Goal: Transaction & Acquisition: Purchase product/service

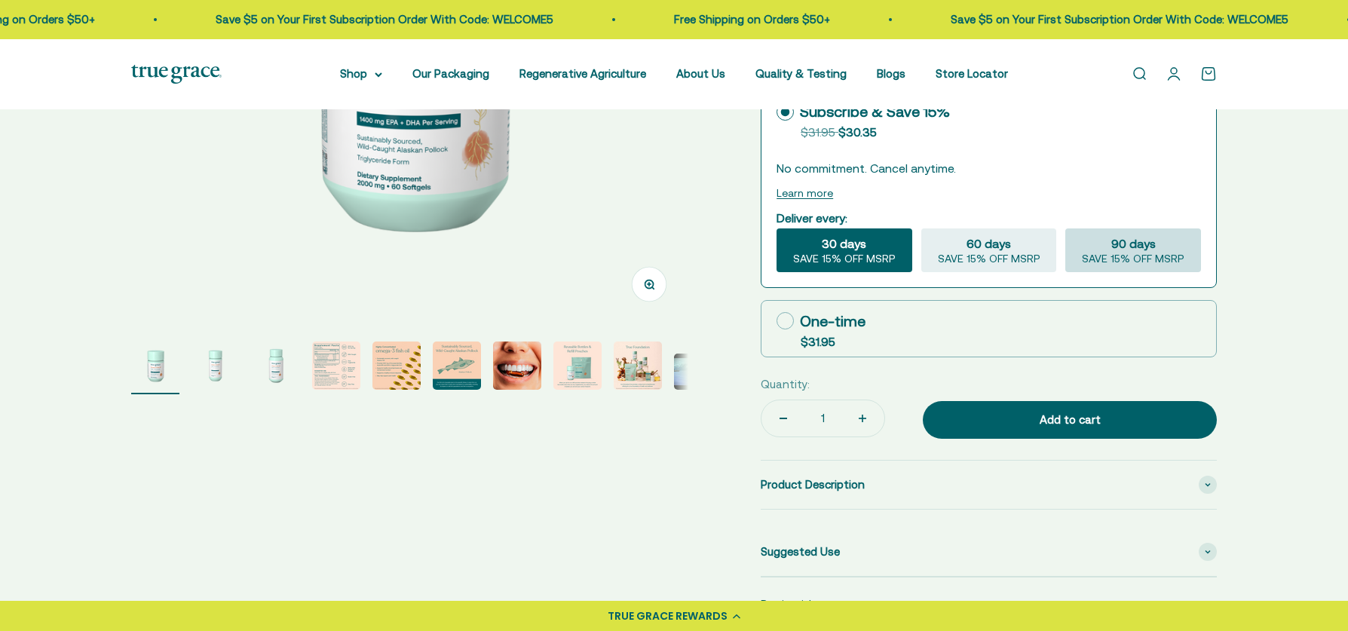
select select "3"
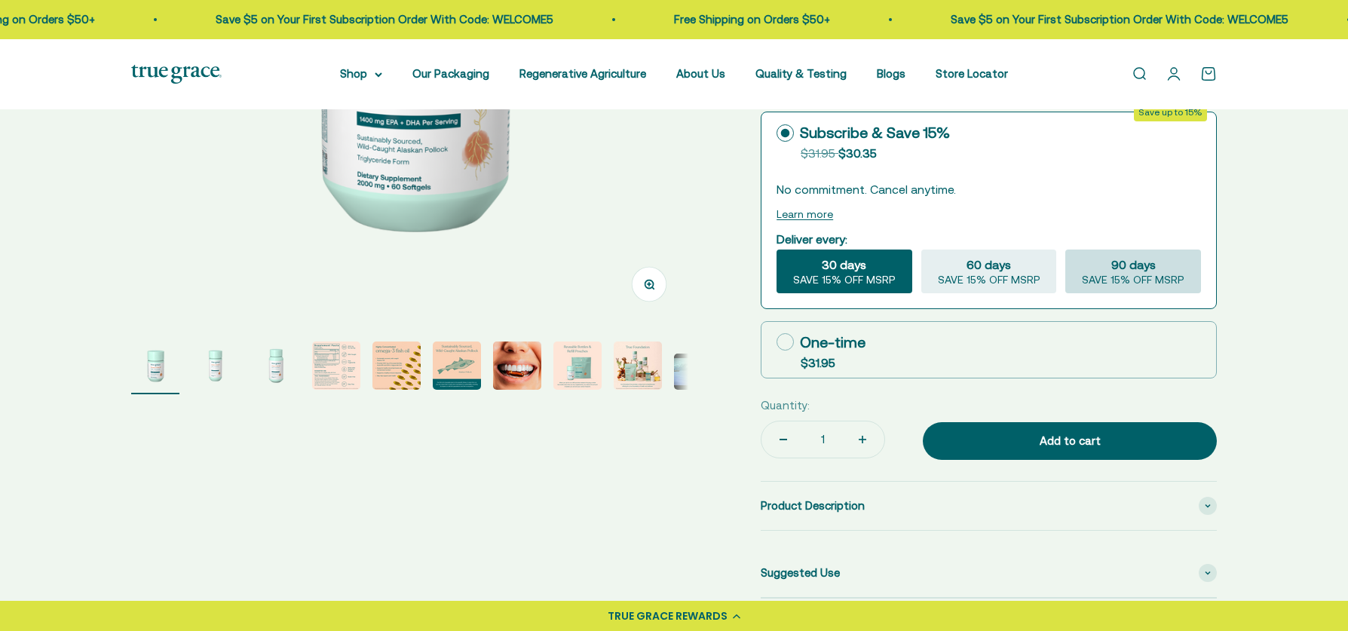
click at [1127, 259] on span "90 days" at bounding box center [1134, 265] width 44 height 18
click at [1066, 250] on input "90 days SAVE 15% OFF MSRP" at bounding box center [1065, 249] width 1 height 1
radio input "true"
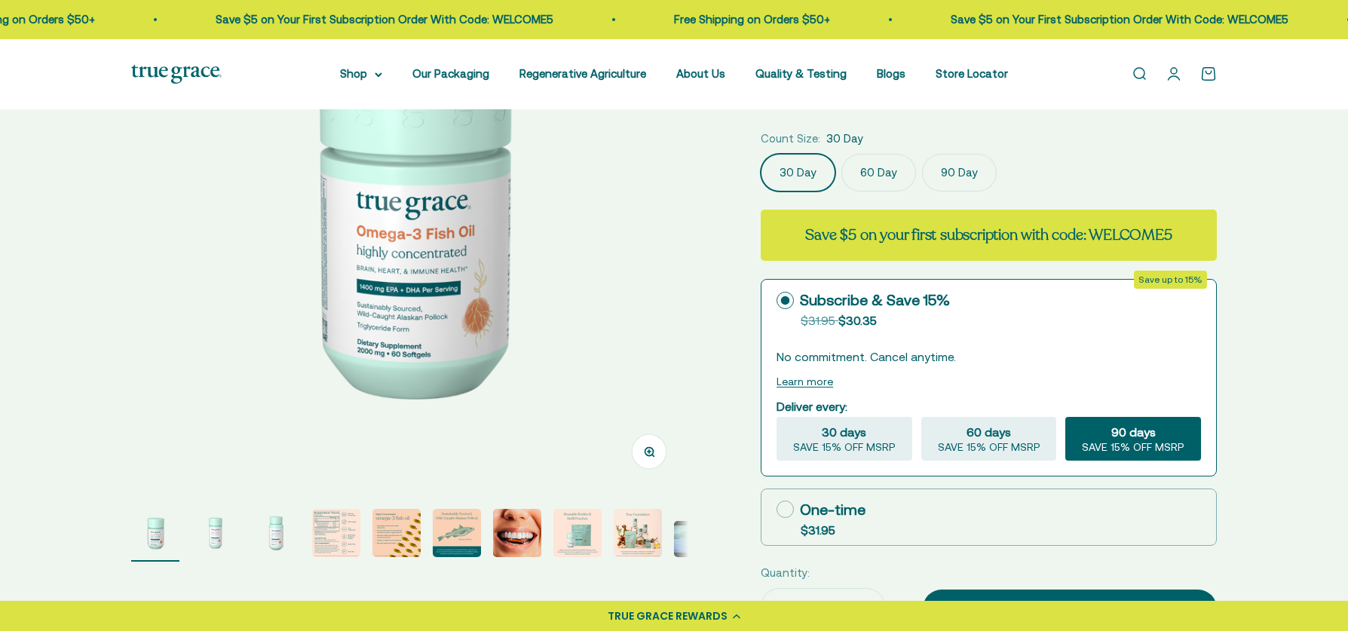
scroll to position [220, 0]
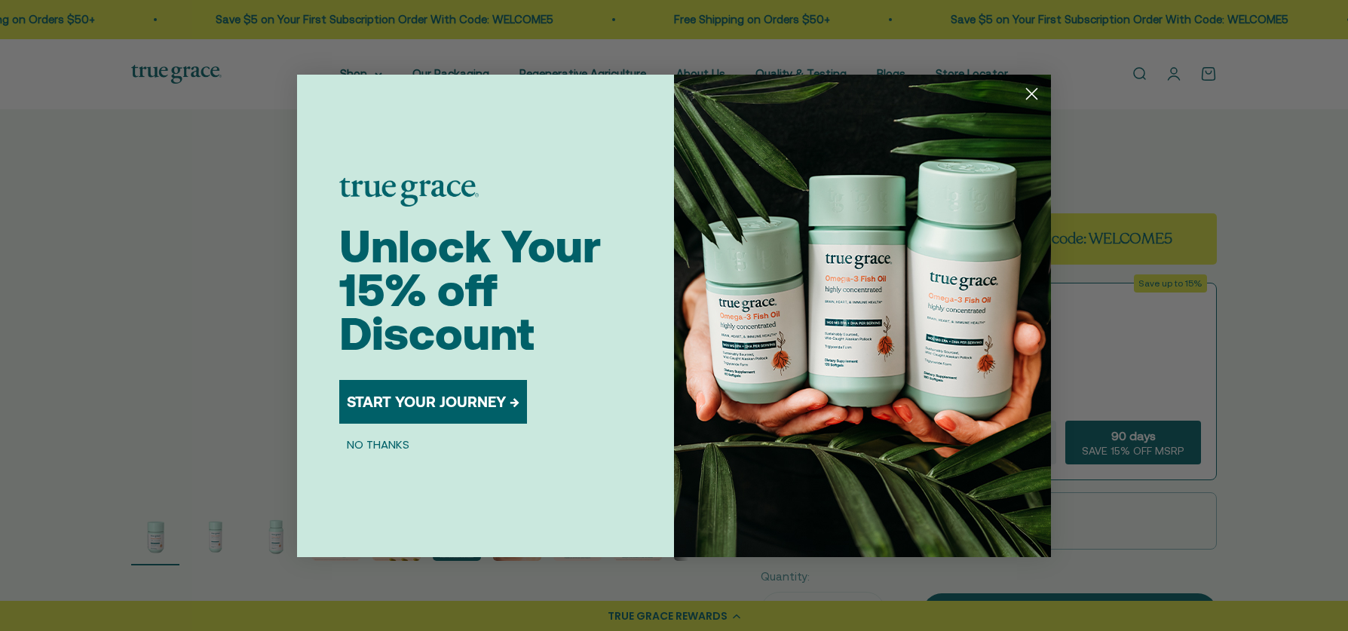
click at [1032, 90] on circle "Close dialog" at bounding box center [1032, 93] width 25 height 25
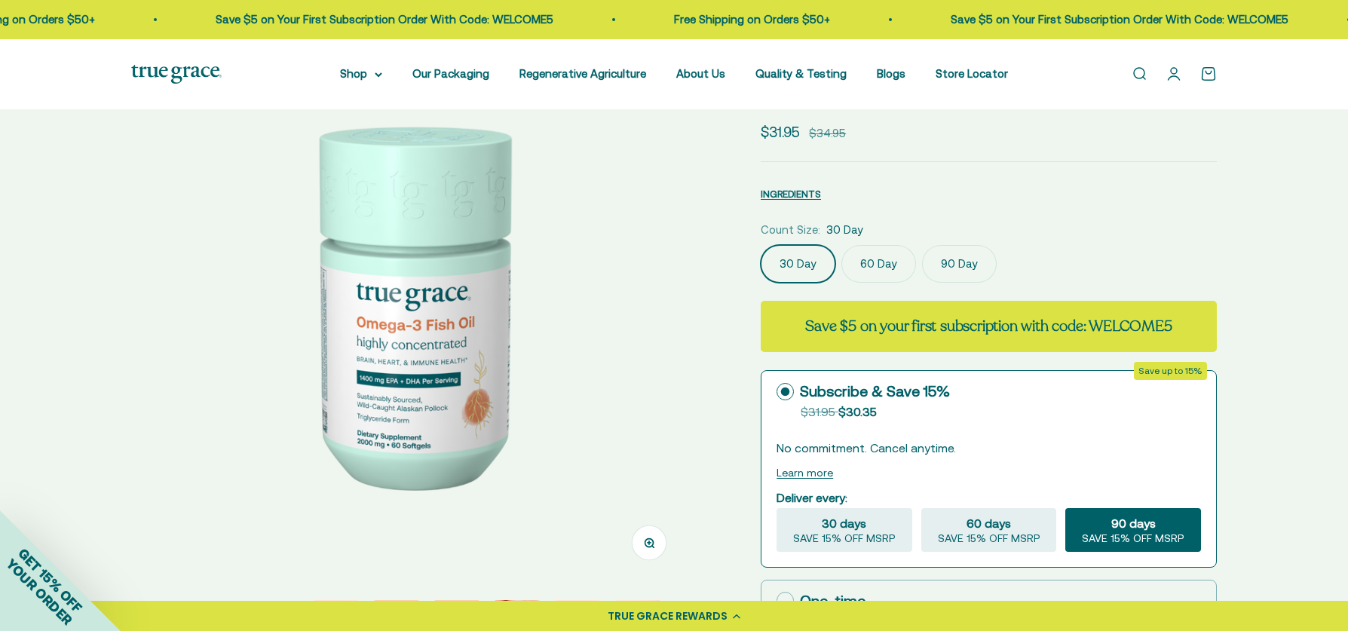
scroll to position [124, 0]
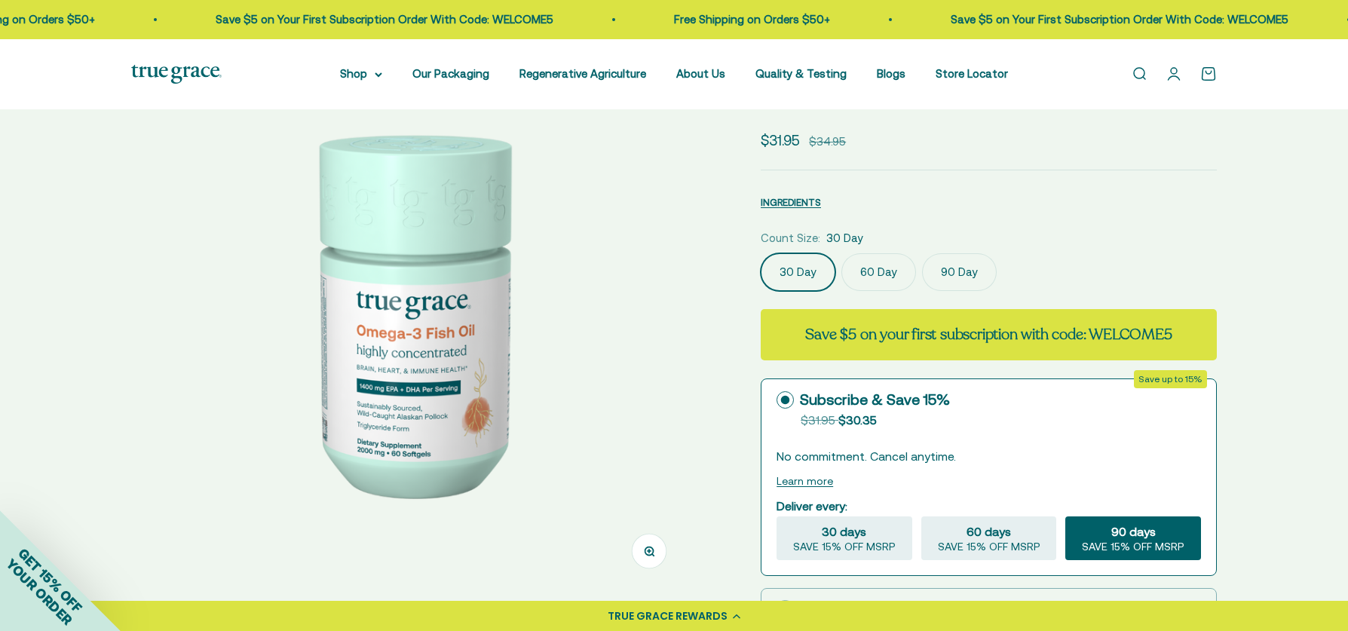
click at [959, 273] on label "90 Day" at bounding box center [959, 272] width 75 height 38
click at [761, 253] on input "90 Day" at bounding box center [760, 253] width 1 height 1
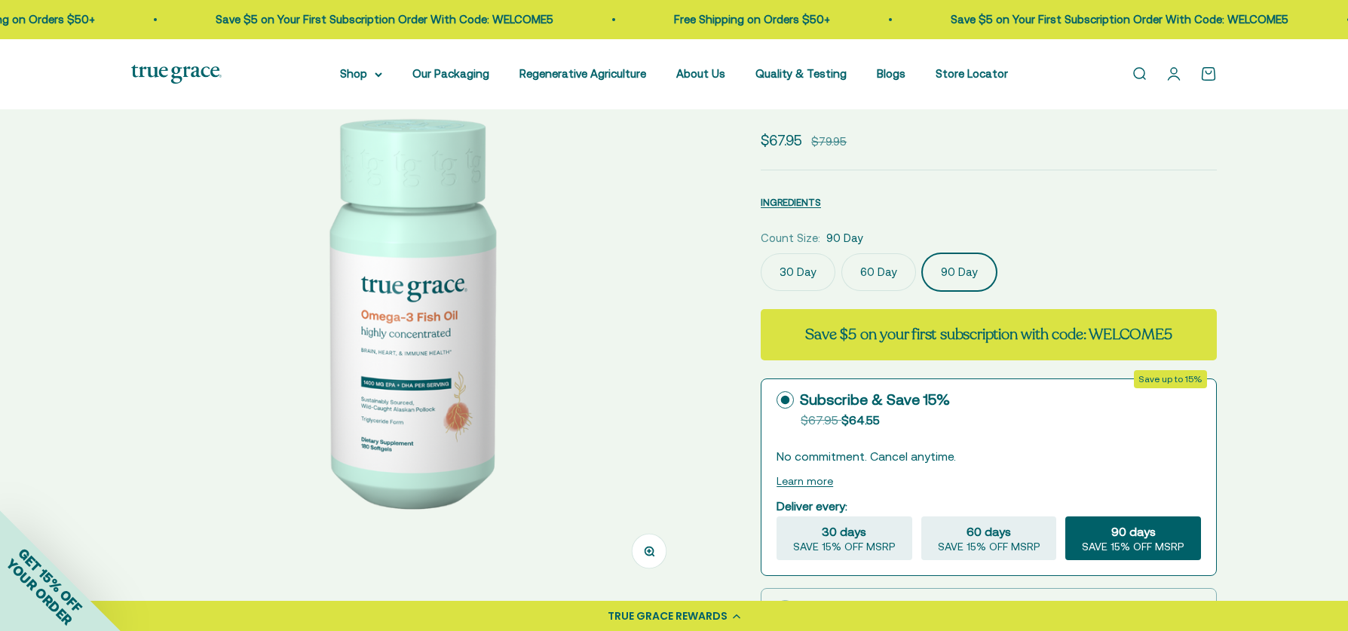
click at [886, 276] on label "60 Day" at bounding box center [879, 272] width 75 height 38
click at [761, 253] on input "60 Day" at bounding box center [760, 253] width 1 height 1
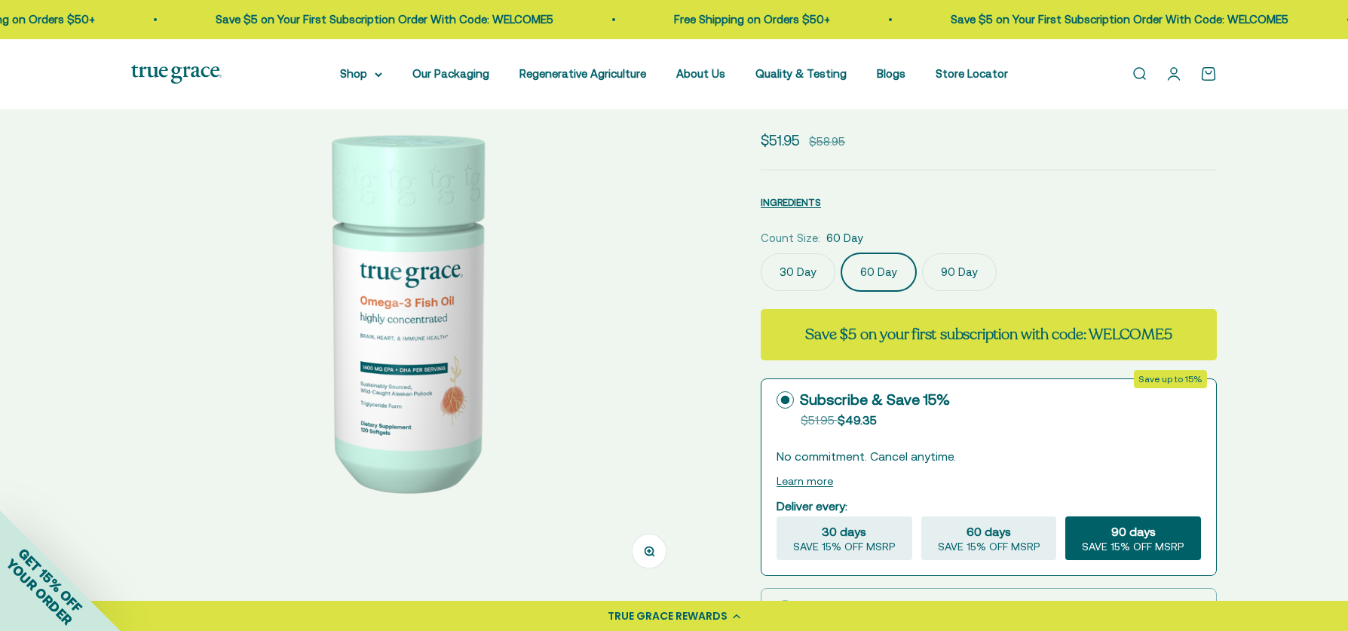
click at [961, 277] on label "90 Day" at bounding box center [959, 272] width 75 height 38
click at [761, 253] on input "90 Day" at bounding box center [760, 253] width 1 height 1
